Goal: Task Accomplishment & Management: Manage account settings

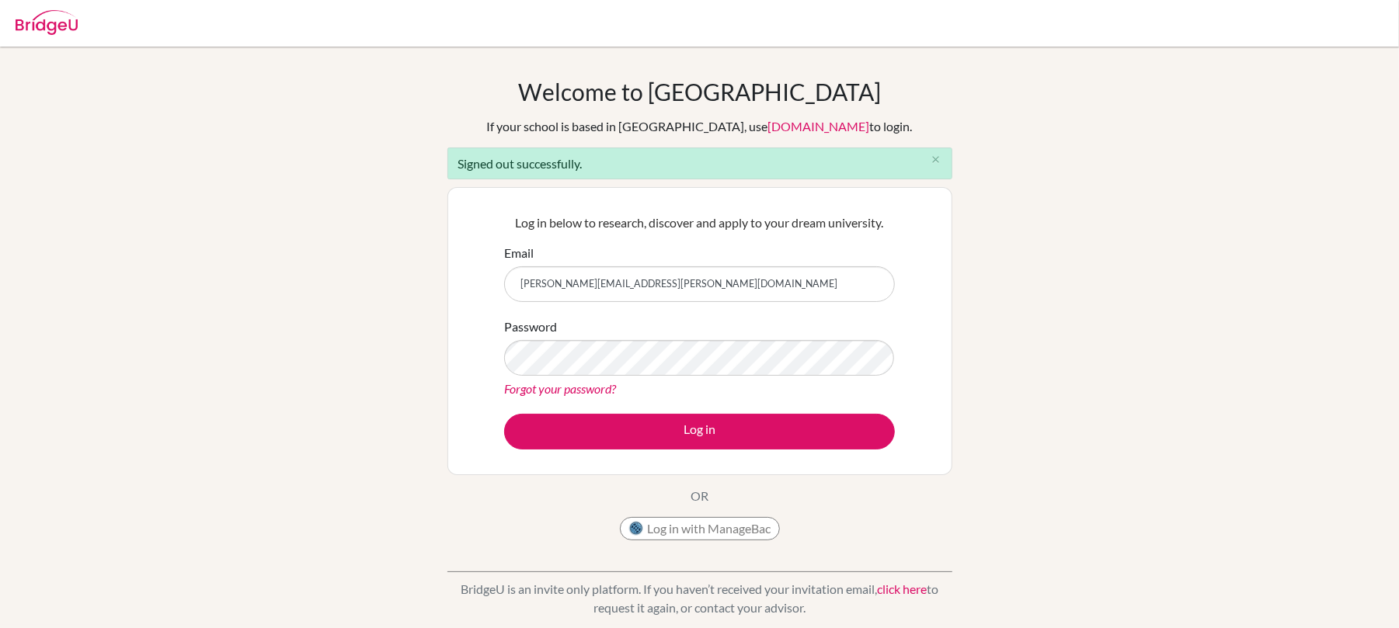
click at [628, 445] on button "Log in" at bounding box center [699, 432] width 391 height 36
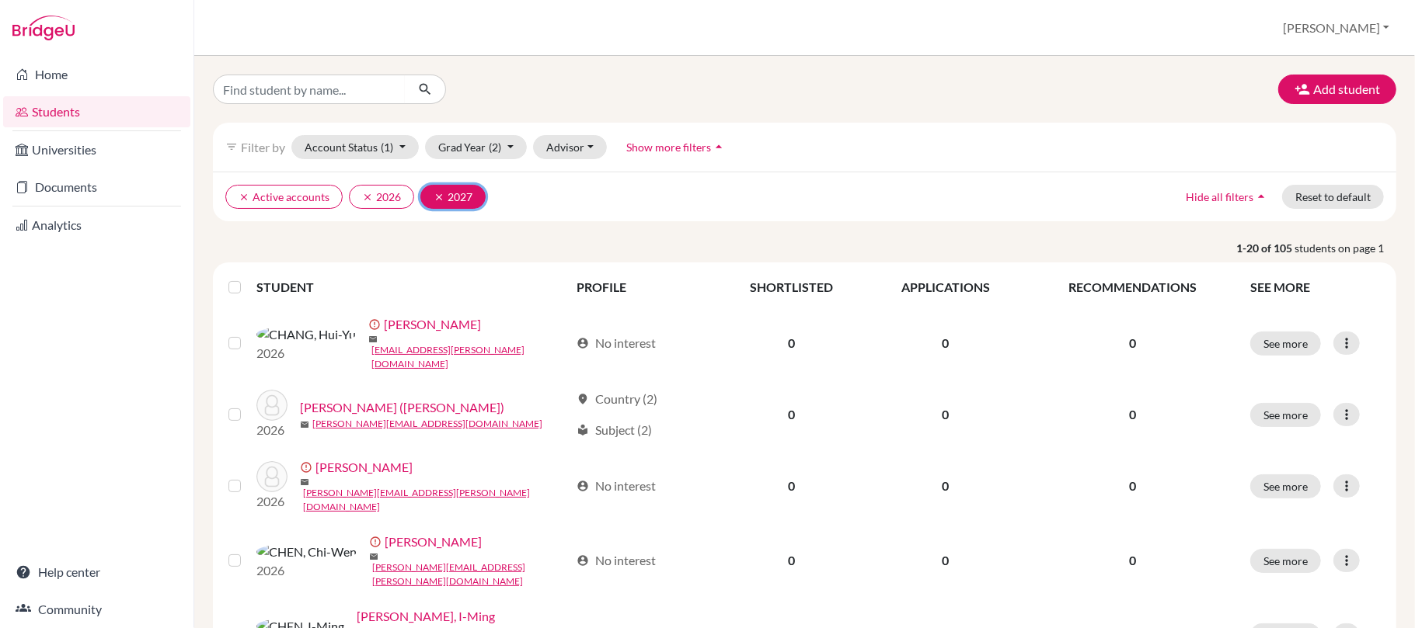
click at [439, 194] on icon "clear" at bounding box center [438, 197] width 11 height 11
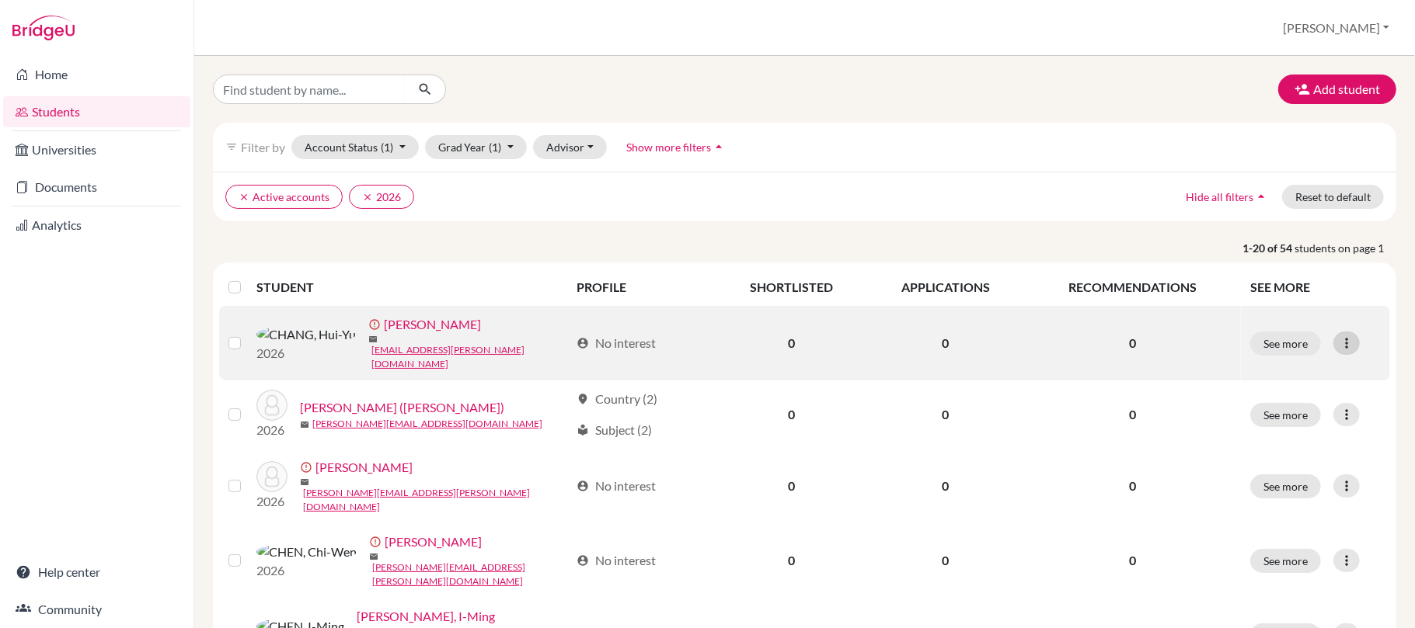
click at [1333, 346] on div at bounding box center [1346, 343] width 26 height 23
click at [1262, 424] on button "Resend invite email" at bounding box center [1273, 422] width 141 height 25
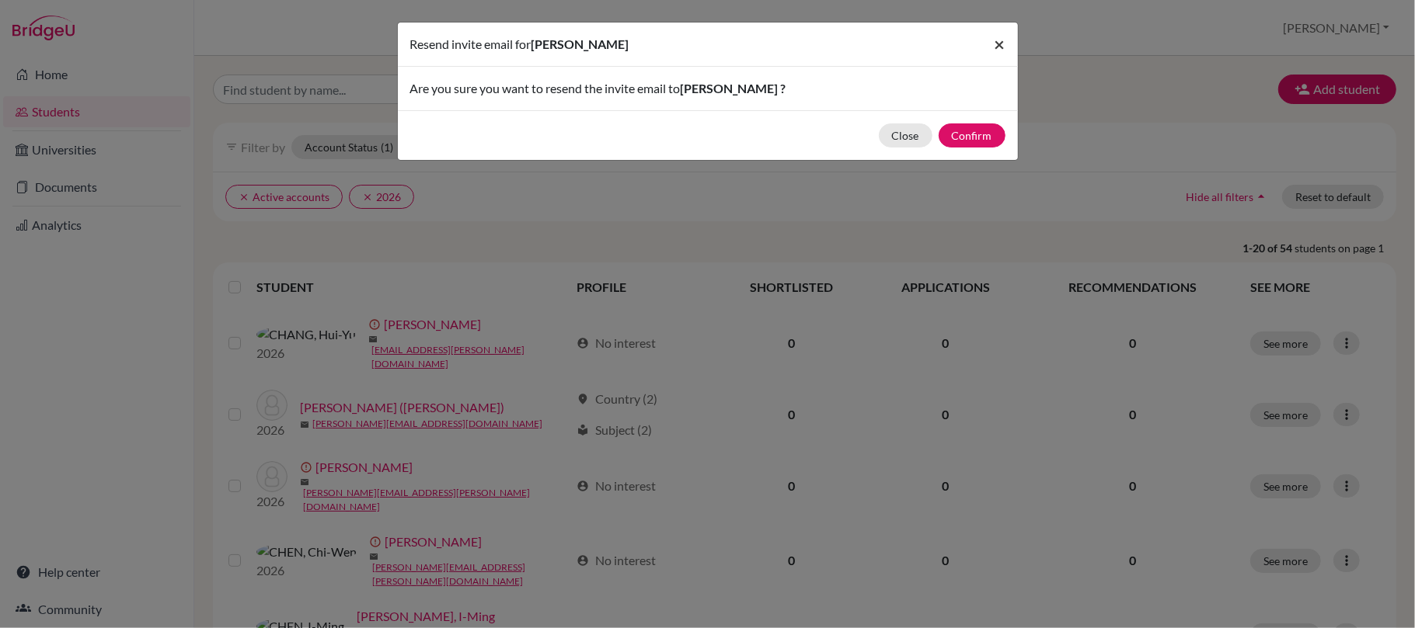
click at [995, 44] on span "×" at bounding box center [999, 44] width 11 height 23
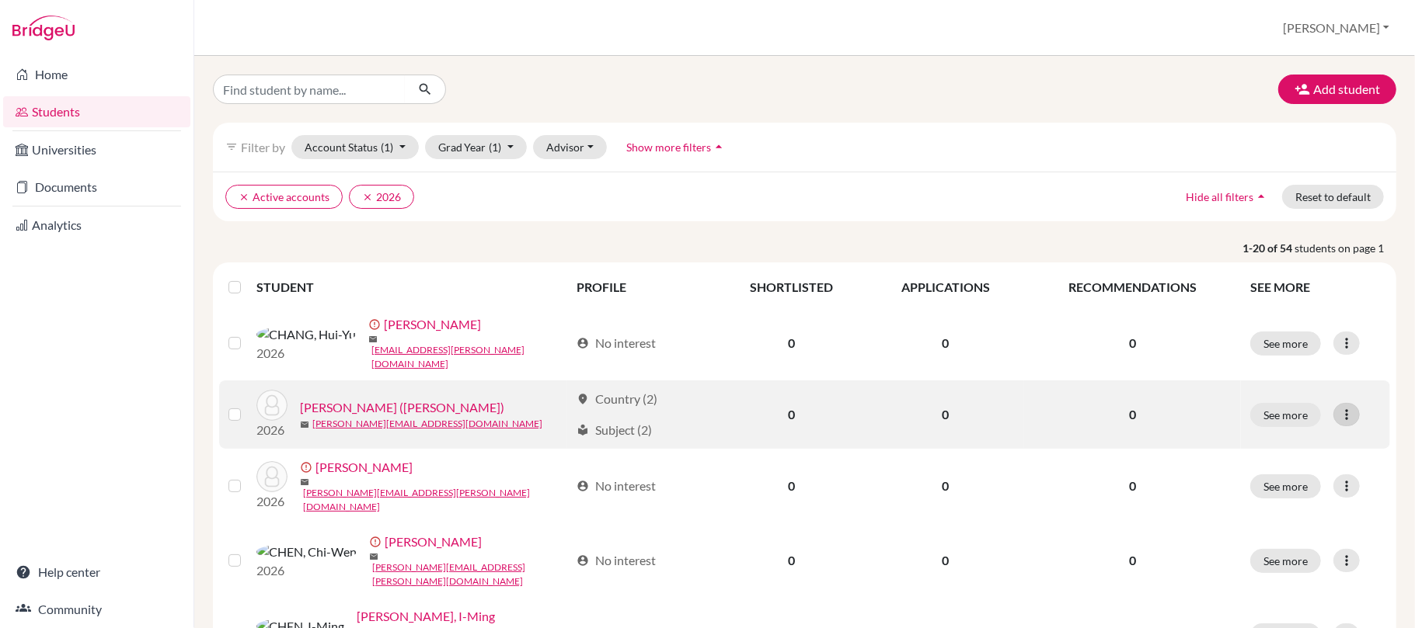
click at [1338, 408] on icon at bounding box center [1346, 415] width 16 height 16
click at [1338, 407] on icon at bounding box center [1346, 415] width 16 height 16
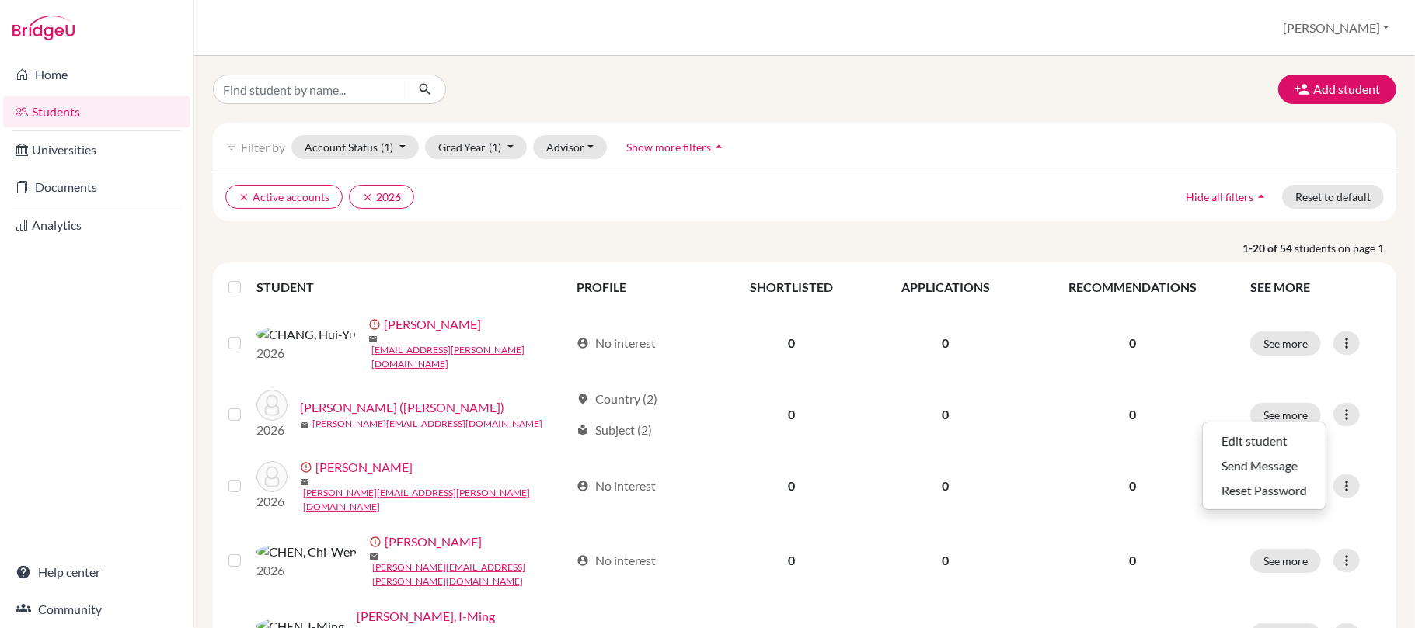
click at [706, 208] on ul "clear Active accounts clear 2026" at bounding box center [659, 197] width 869 height 24
click at [557, 151] on button "Advisor" at bounding box center [570, 147] width 74 height 24
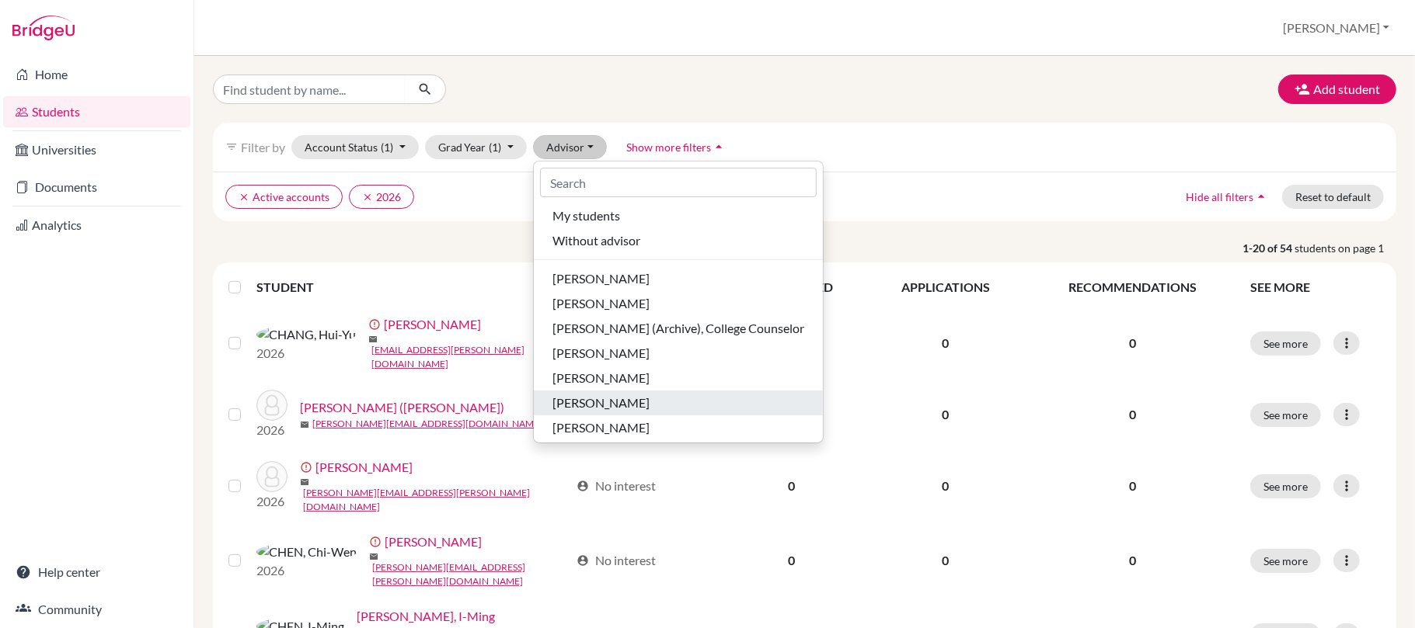
drag, startPoint x: 625, startPoint y: 395, endPoint x: 638, endPoint y: 395, distance: 12.4
click at [631, 395] on span "[PERSON_NAME]" at bounding box center [600, 403] width 97 height 19
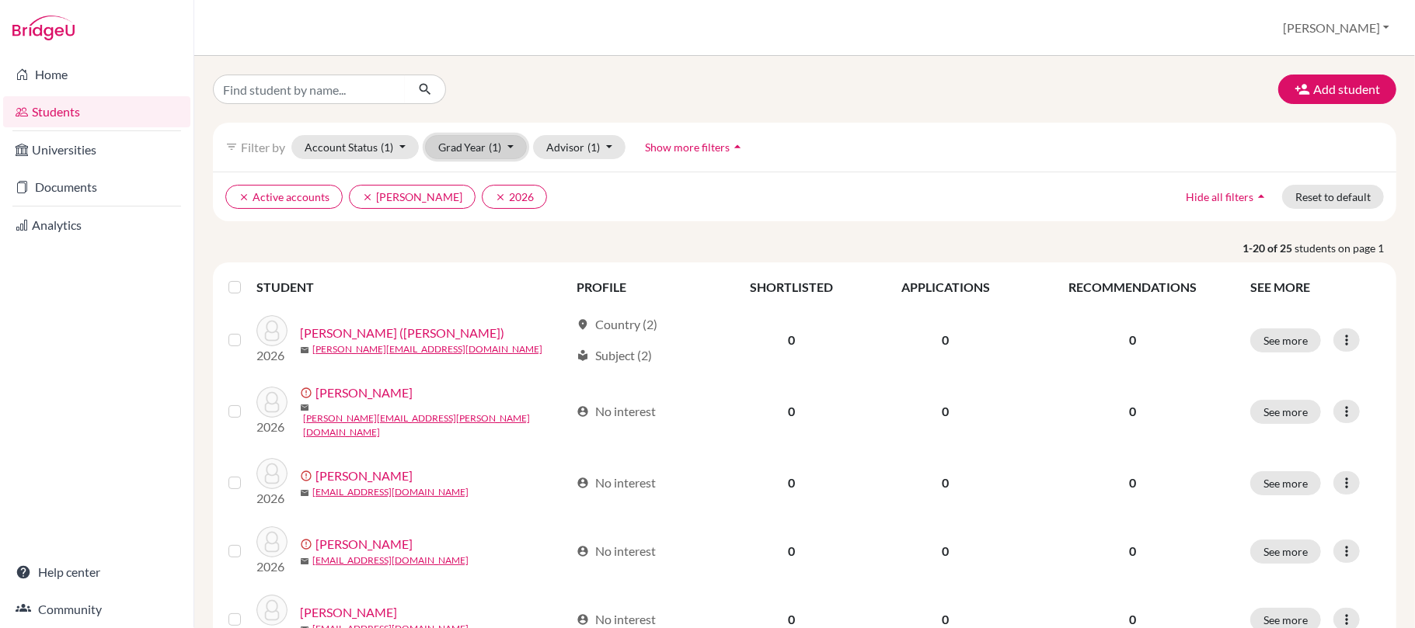
click at [493, 143] on span "(1)" at bounding box center [495, 147] width 12 height 13
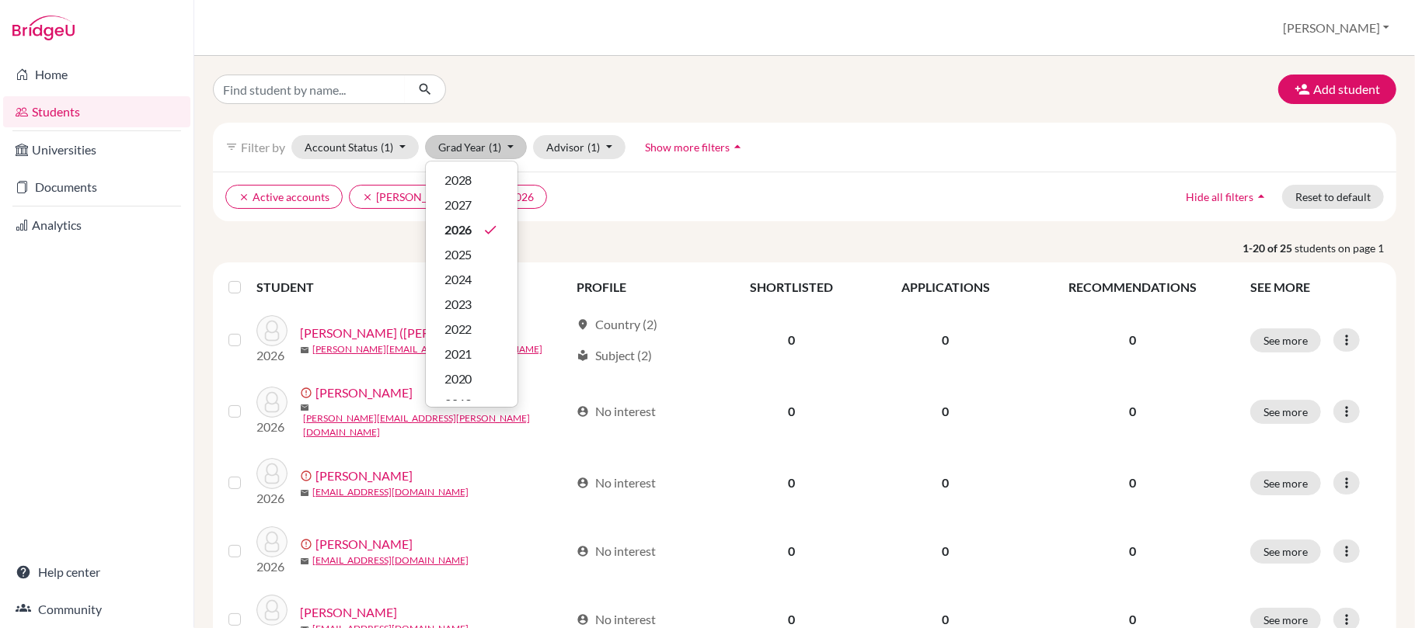
click at [772, 99] on div "Add student" at bounding box center [804, 90] width 1206 height 30
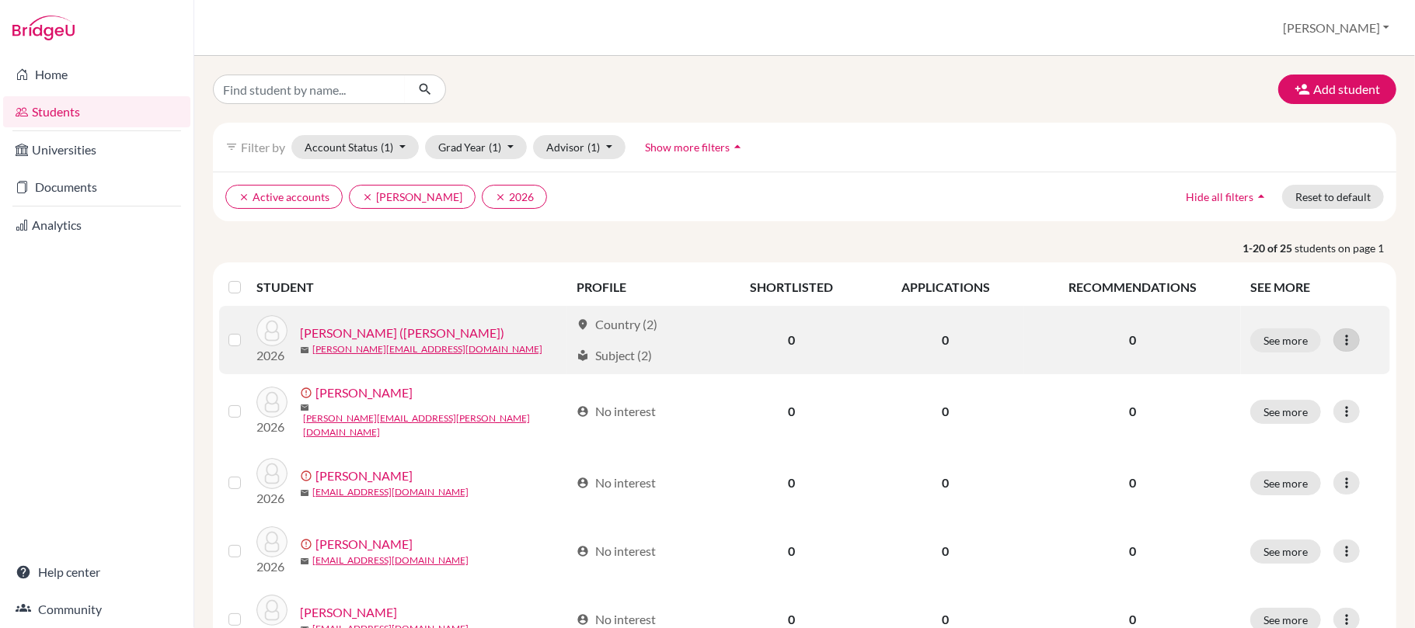
click at [1341, 340] on div at bounding box center [1346, 340] width 26 height 23
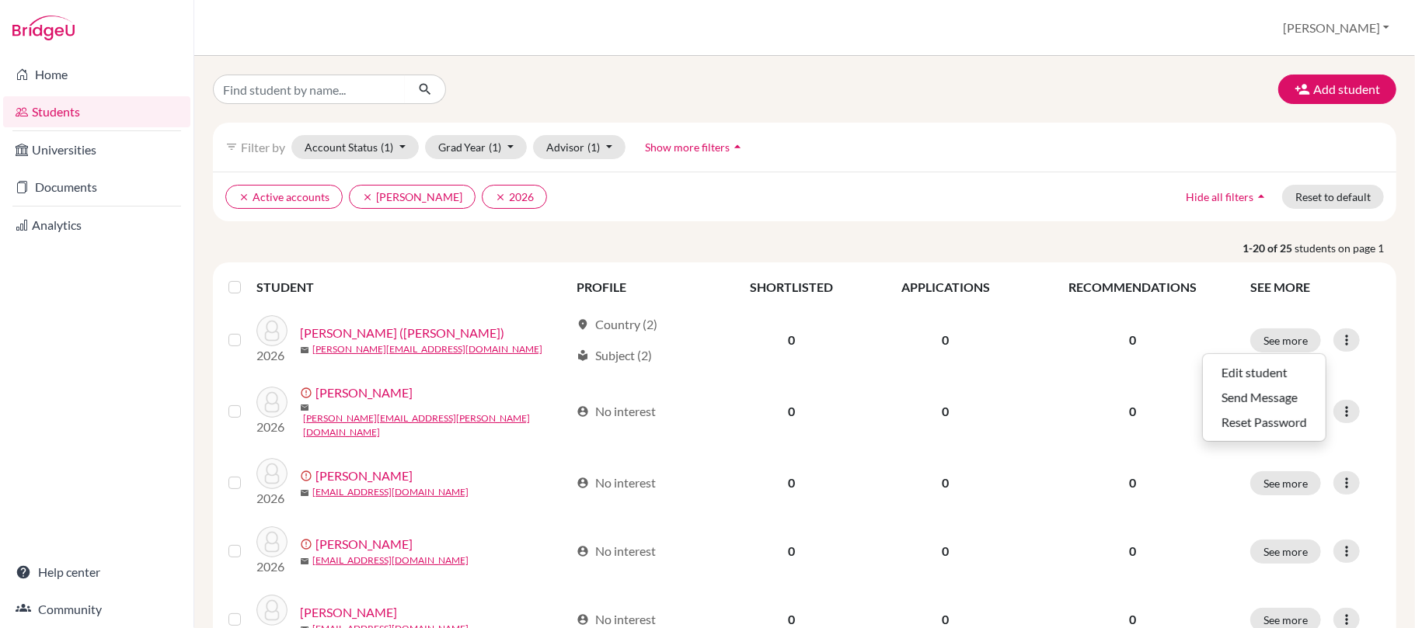
click at [1032, 200] on ul "clear Active accounts clear McNaught, Graeme clear 2026" at bounding box center [659, 197] width 869 height 24
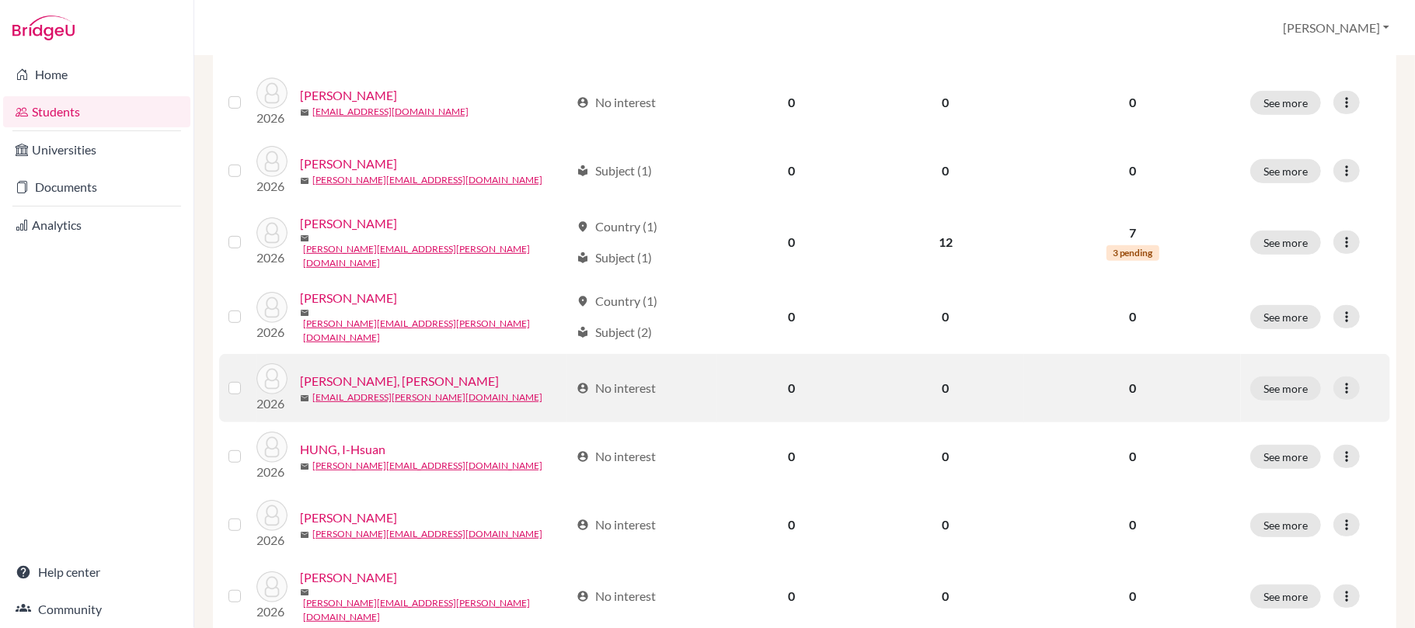
scroll to position [1150, 0]
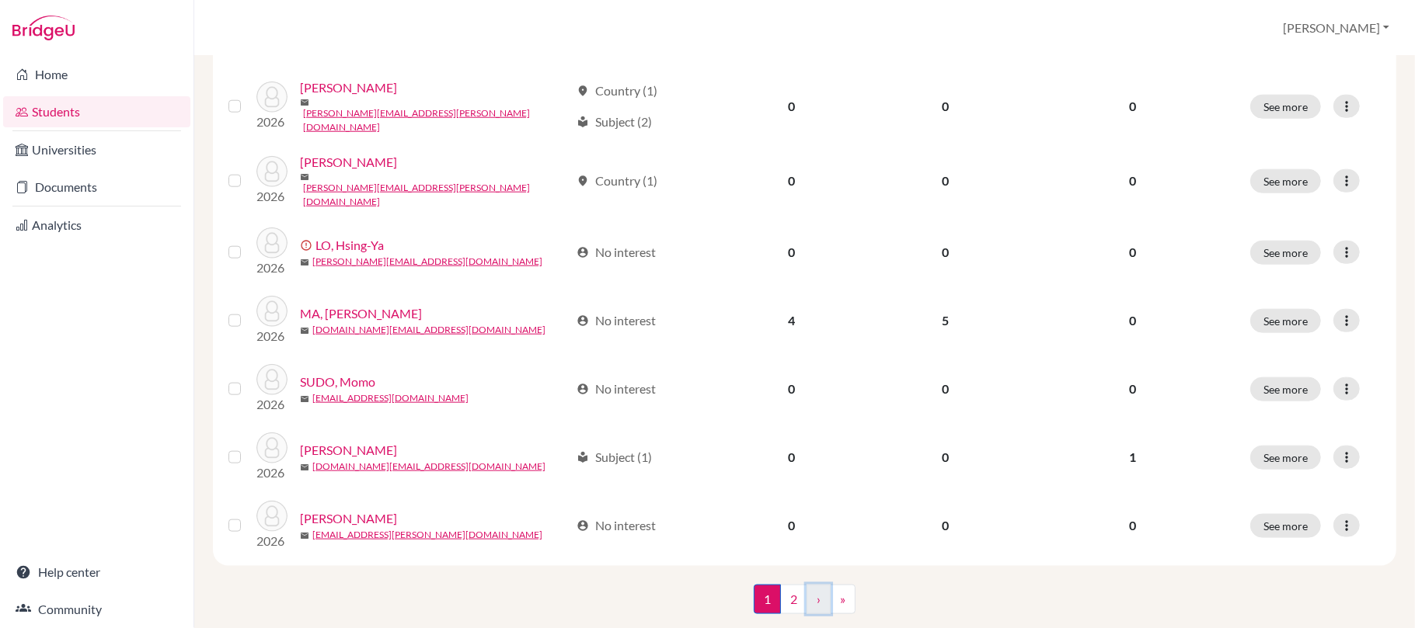
click at [814, 585] on link "›" at bounding box center [818, 600] width 24 height 30
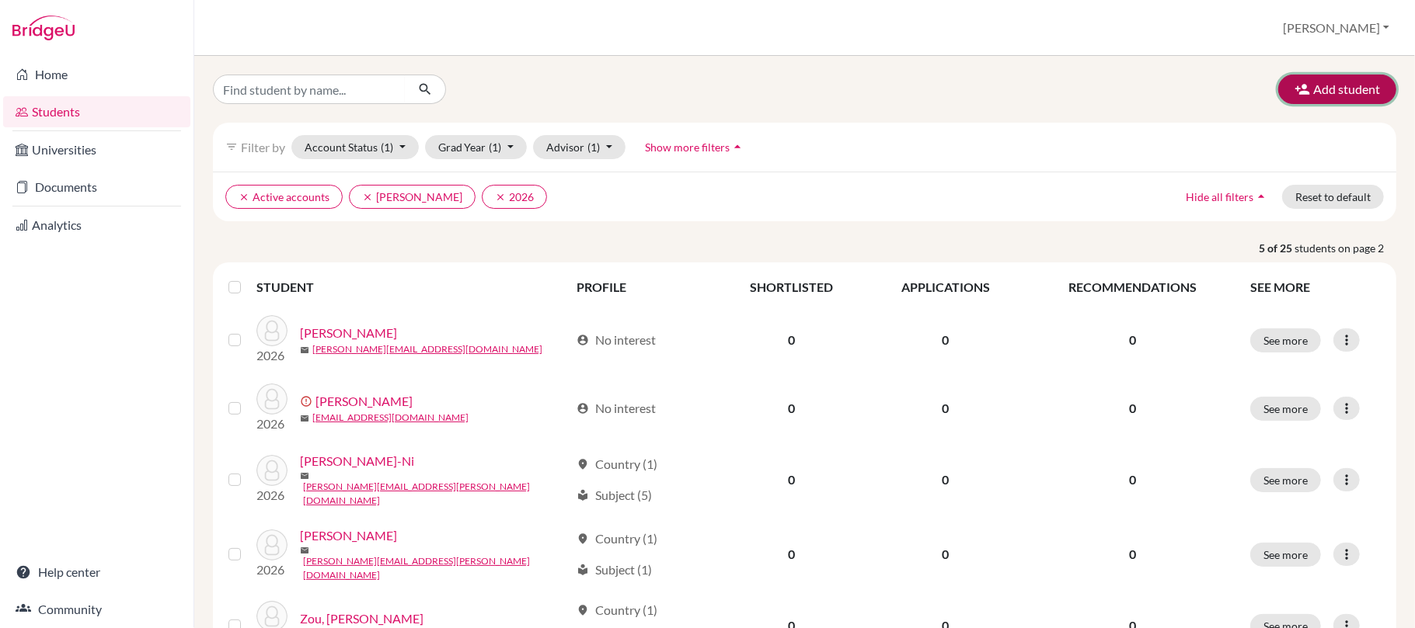
click at [1330, 89] on button "Add student" at bounding box center [1337, 90] width 118 height 30
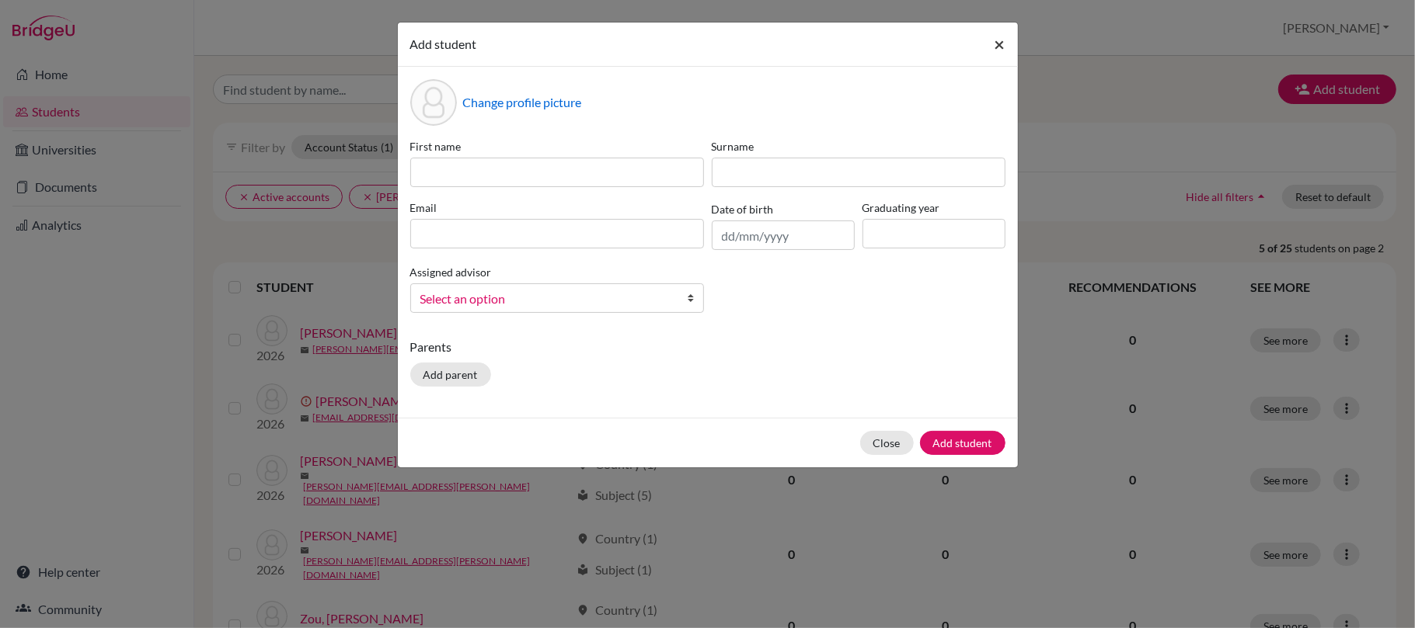
click at [996, 44] on span "×" at bounding box center [999, 44] width 11 height 23
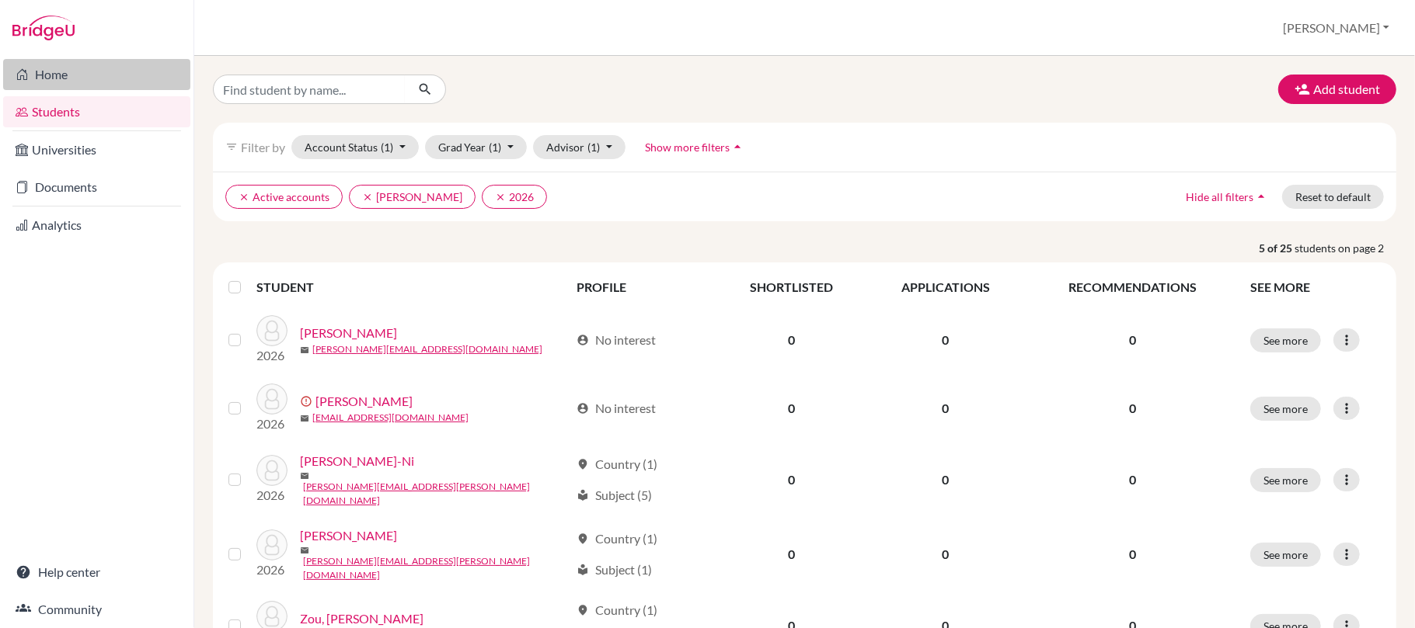
click at [23, 65] on icon at bounding box center [22, 74] width 12 height 19
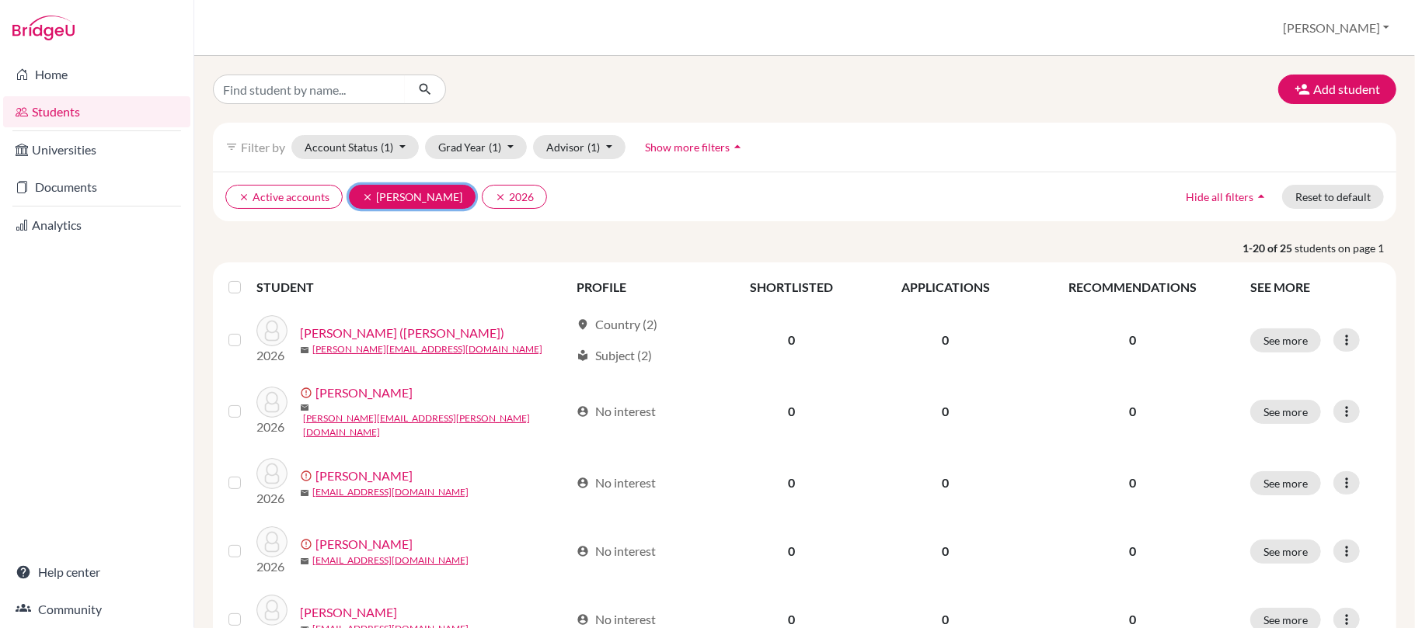
click at [362, 196] on icon "clear" at bounding box center [367, 197] width 11 height 11
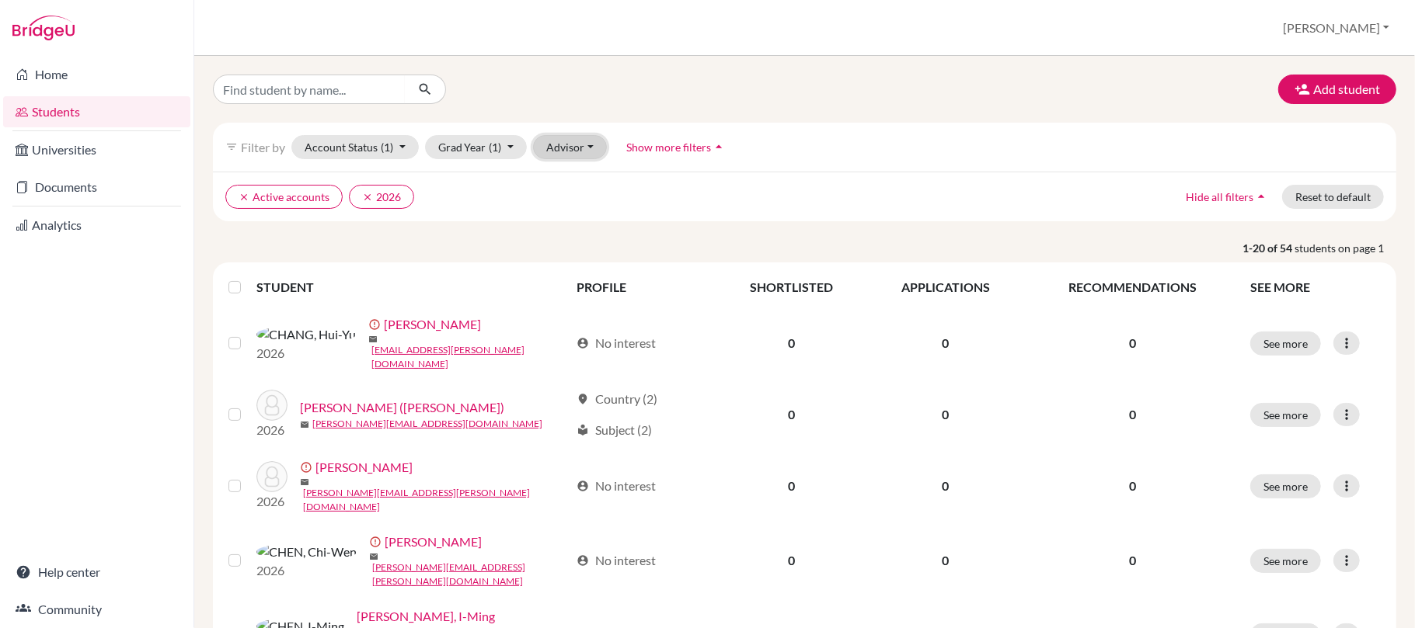
click at [562, 146] on button "Advisor" at bounding box center [570, 147] width 74 height 24
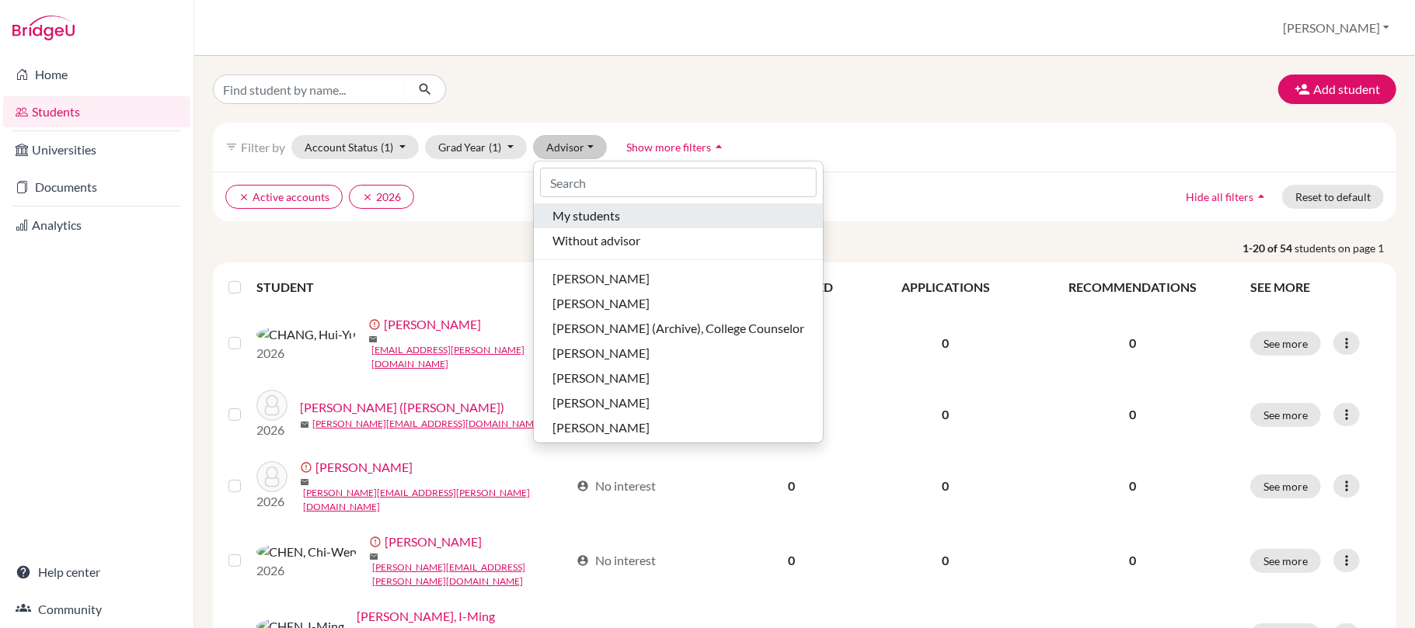
click at [682, 227] on button "My students" at bounding box center [678, 216] width 289 height 25
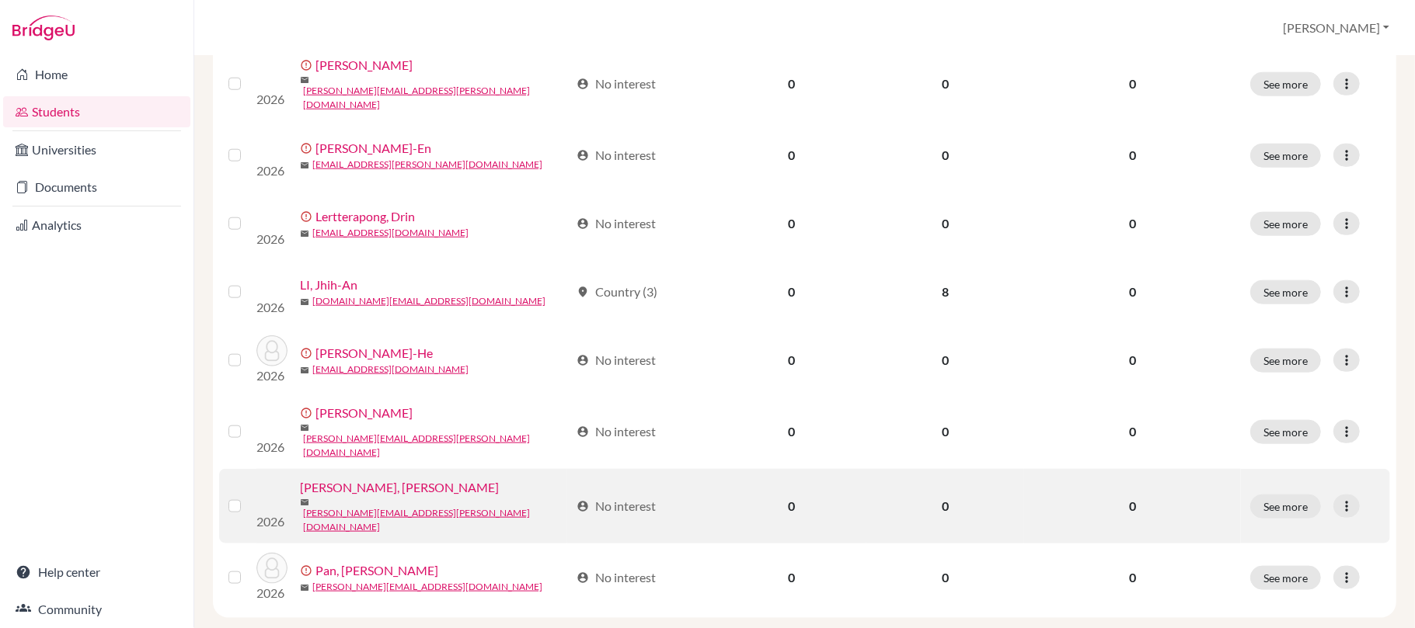
scroll to position [1150, 0]
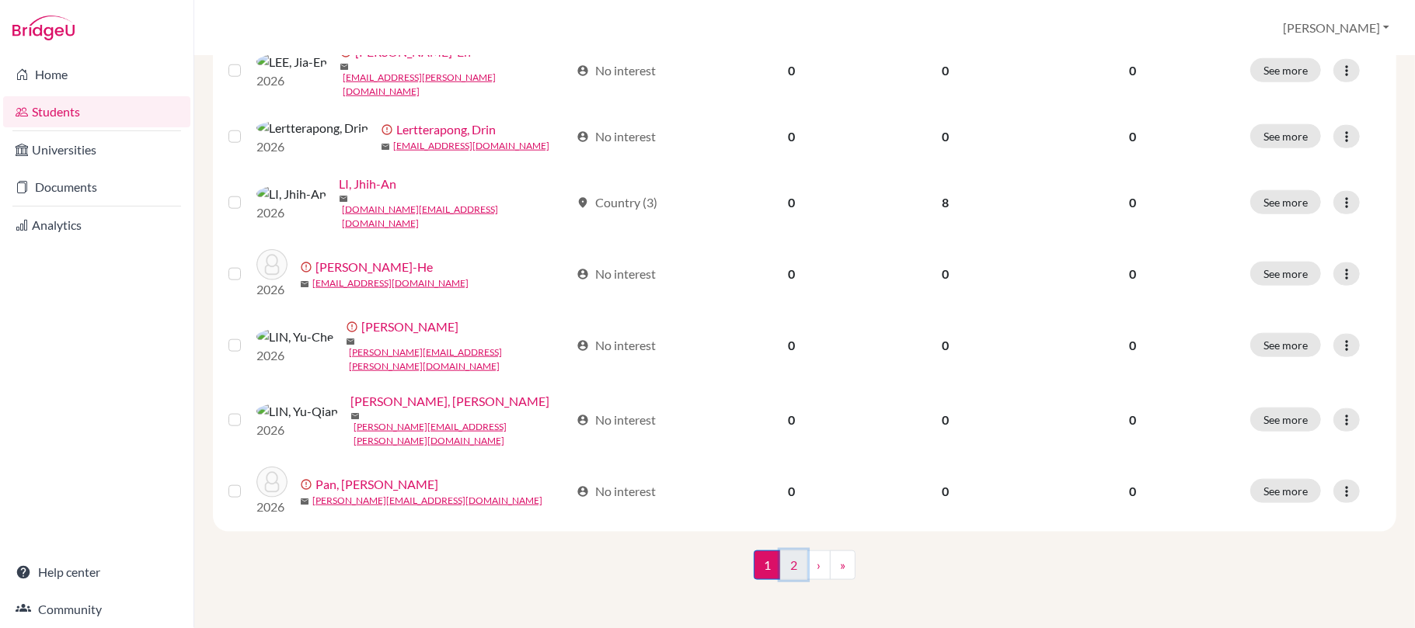
click at [790, 569] on link "2" at bounding box center [793, 566] width 27 height 30
